Goal: Task Accomplishment & Management: Manage account settings

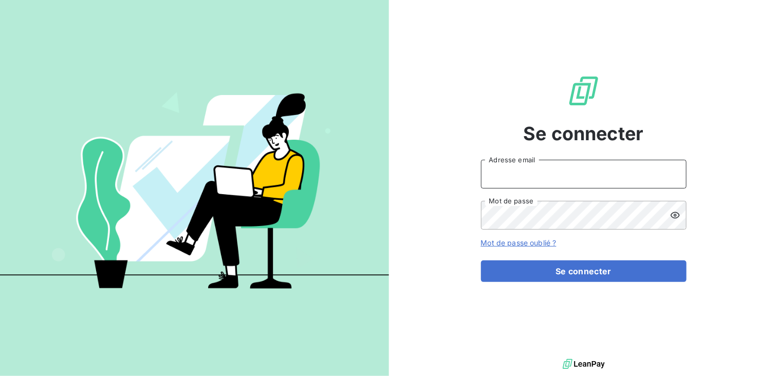
click at [522, 173] on input "Adresse email" at bounding box center [583, 174] width 205 height 29
type input "[EMAIL_ADDRESS][DOMAIN_NAME]"
click at [675, 215] on icon at bounding box center [674, 215] width 9 height 7
click at [481, 260] on button "Se connecter" at bounding box center [583, 271] width 205 height 22
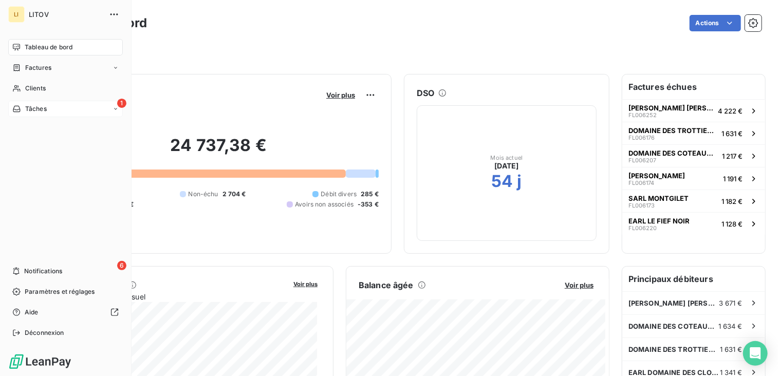
click at [41, 114] on div "1 Tâches" at bounding box center [65, 109] width 115 height 16
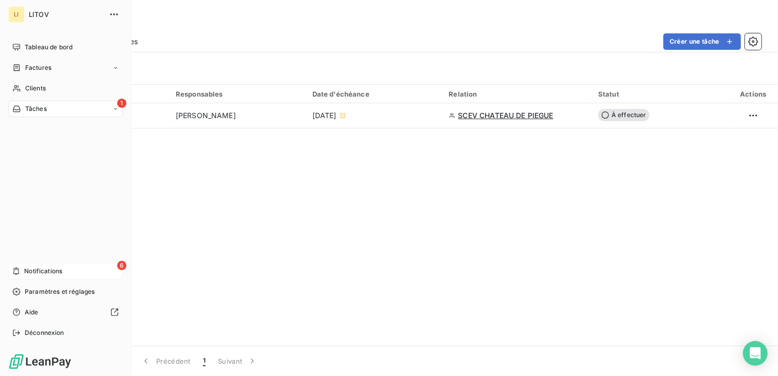
click at [23, 271] on div "6 Notifications" at bounding box center [65, 271] width 115 height 16
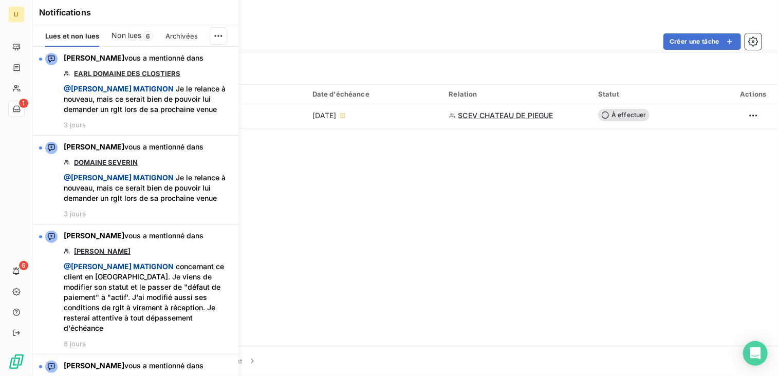
click at [27, 108] on div "Notifications [PERSON_NAME] et non lues Non lues 6 Archivées [PERSON_NAME] vous…" at bounding box center [125, 188] width 205 height 376
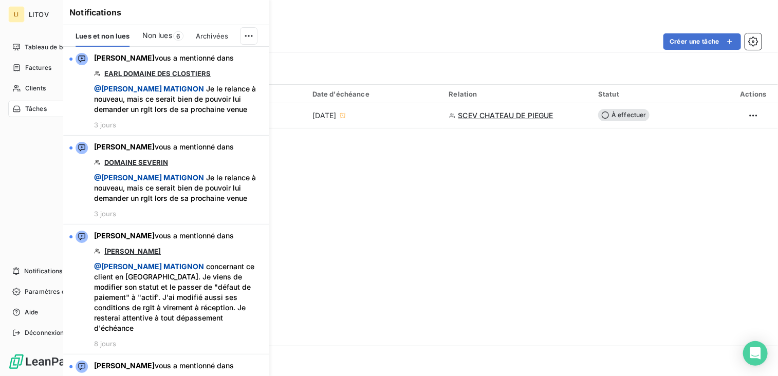
click at [18, 110] on icon at bounding box center [16, 109] width 9 height 8
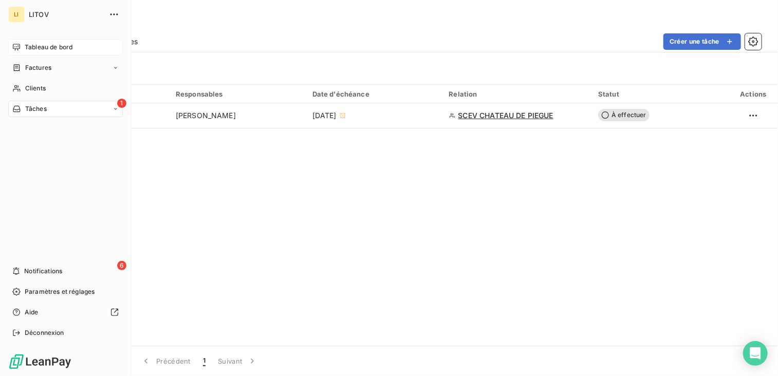
click at [45, 45] on span "Tableau de bord" at bounding box center [49, 47] width 48 height 9
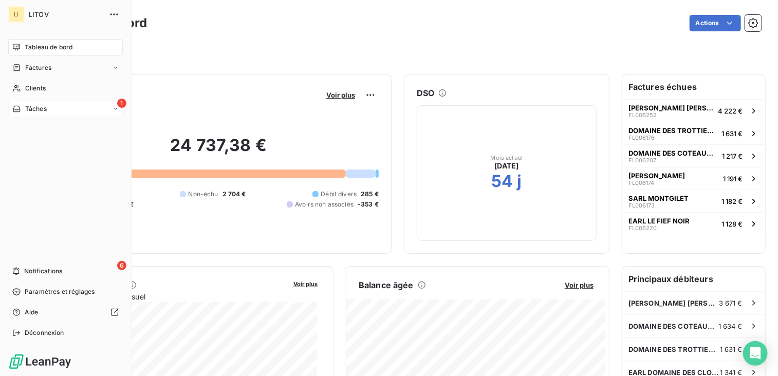
click at [44, 107] on span "Tâches" at bounding box center [36, 108] width 22 height 9
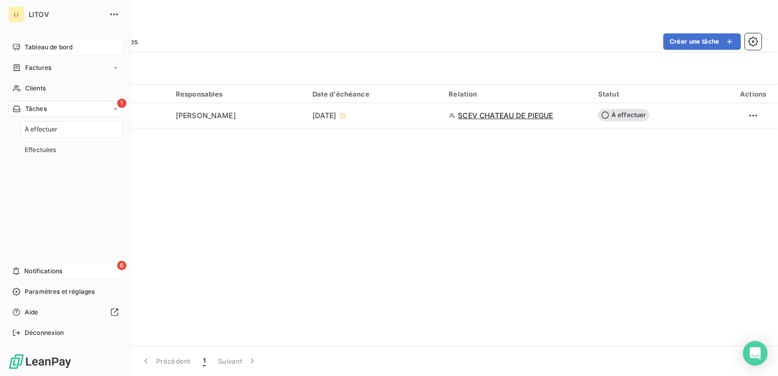
click at [72, 271] on div "6 Notifications" at bounding box center [65, 271] width 115 height 16
